Goal: Transaction & Acquisition: Purchase product/service

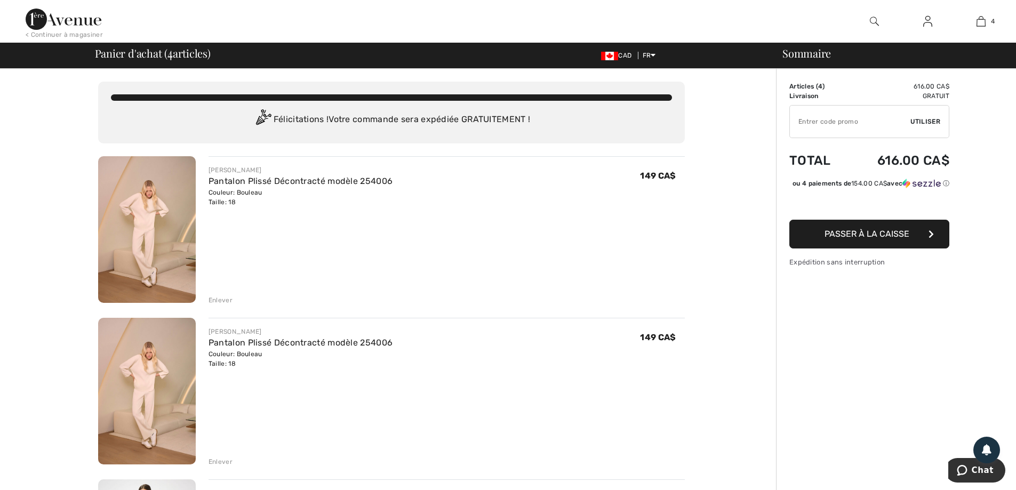
click at [215, 300] on div "Enlever" at bounding box center [221, 300] width 24 height 10
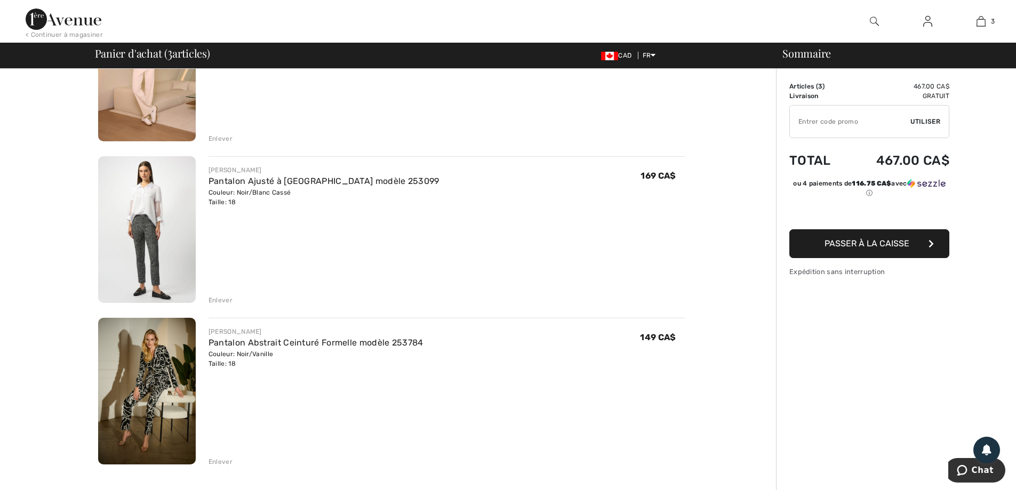
scroll to position [160, 0]
click at [127, 207] on img at bounding box center [147, 231] width 98 height 147
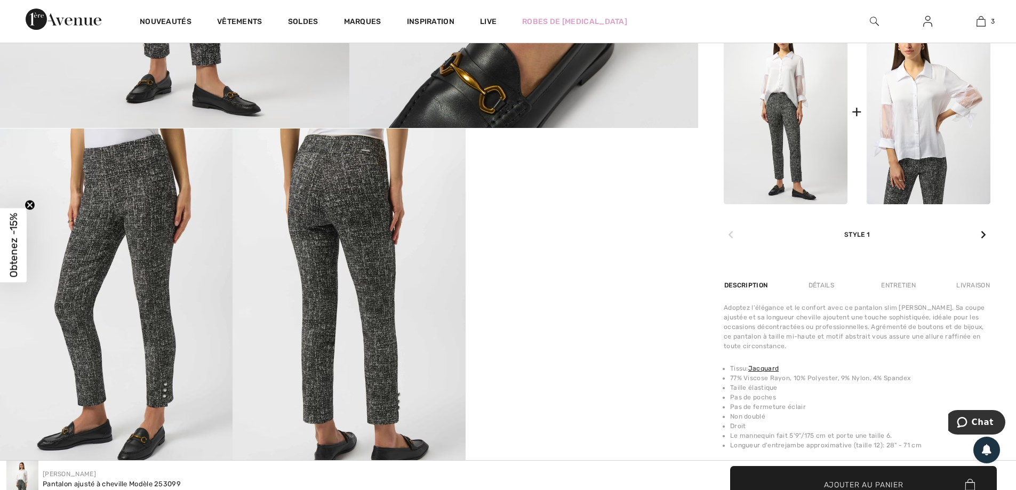
scroll to position [533, 0]
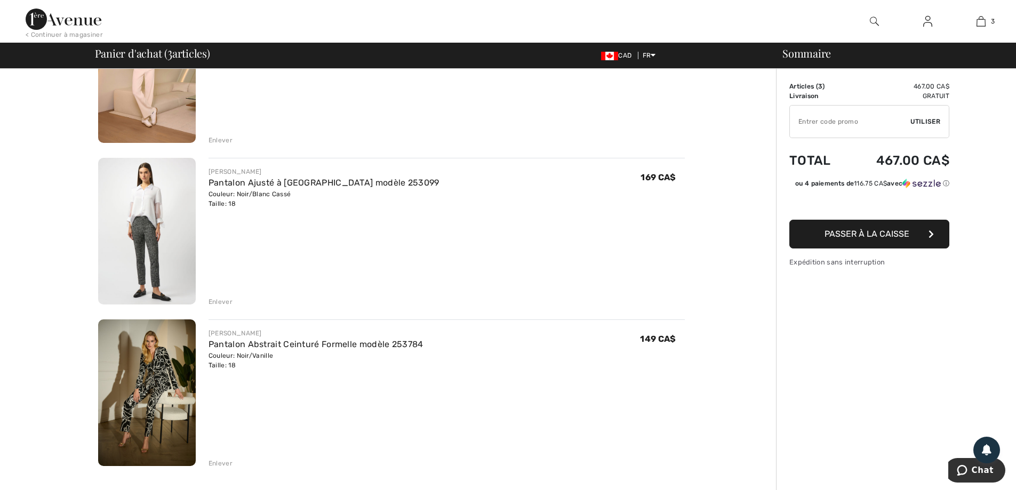
click at [153, 372] on img at bounding box center [147, 392] width 98 height 147
